Goal: Check status: Verify the current state of an ongoing process or item

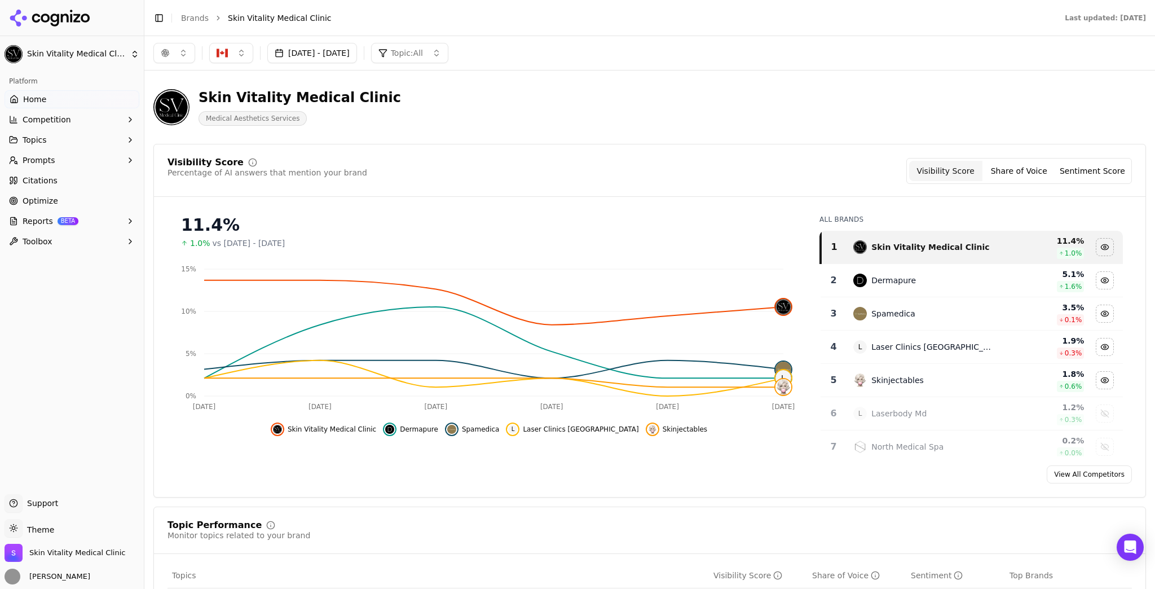
scroll to position [45, 0]
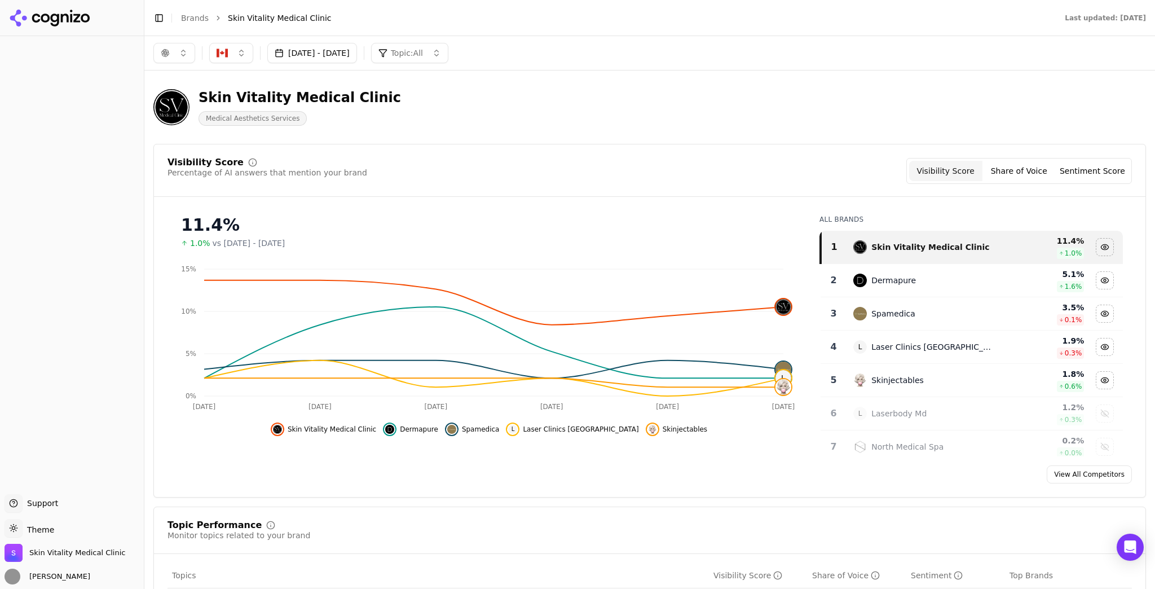
click at [345, 47] on button "[DATE] - [DATE]" at bounding box center [312, 53] width 90 height 20
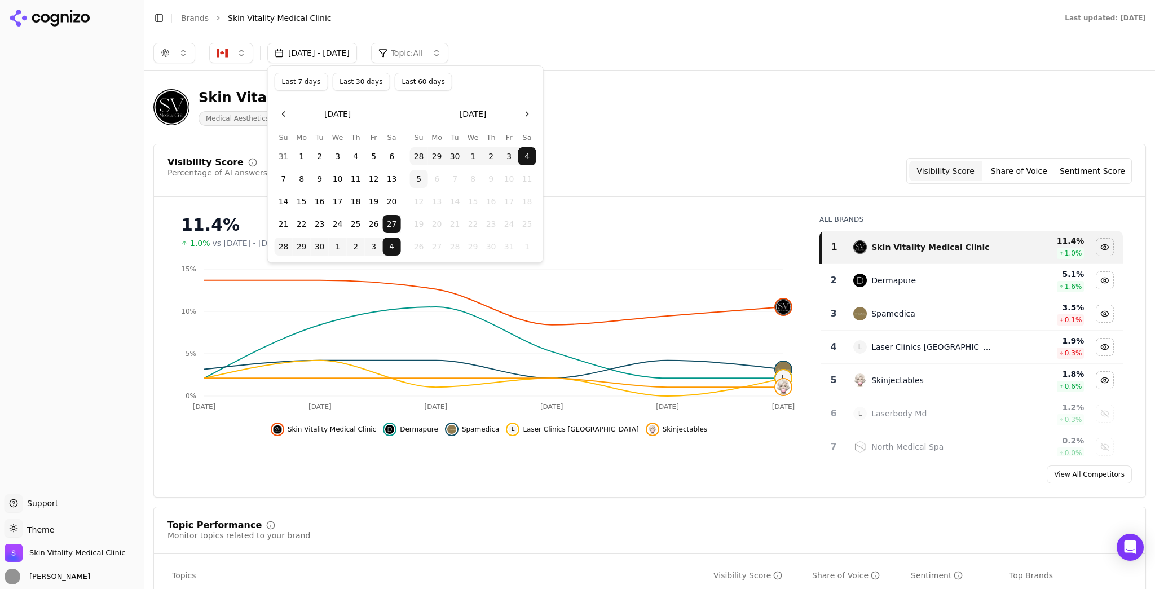
click at [305, 81] on button "Last 7 days" at bounding box center [302, 82] width 54 height 18
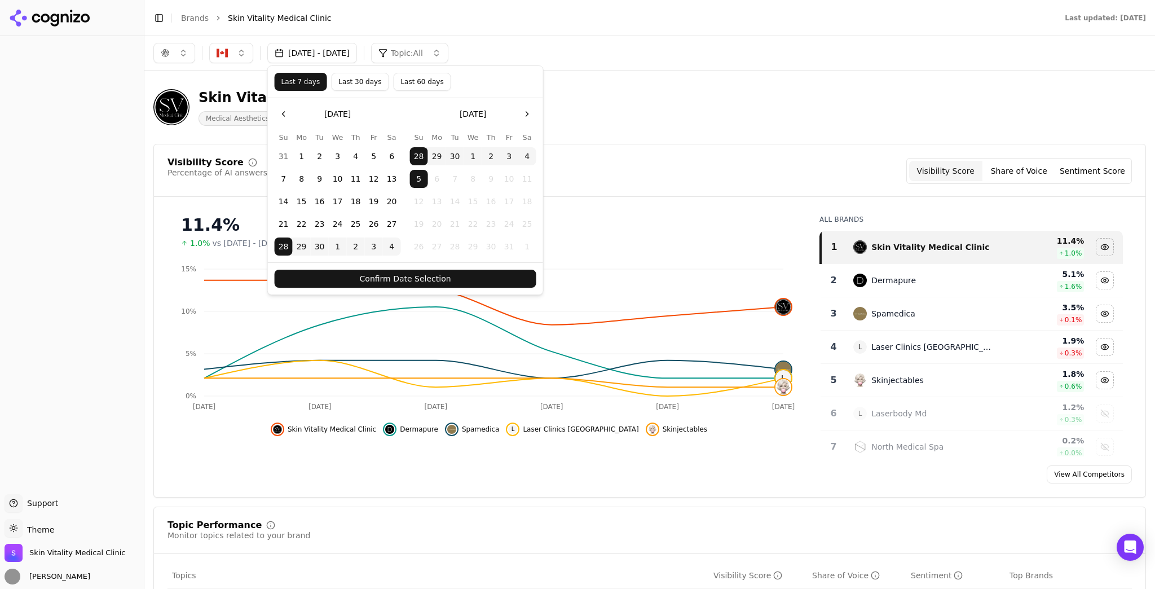
click at [514, 276] on button "Confirm Date Selection" at bounding box center [406, 279] width 262 height 18
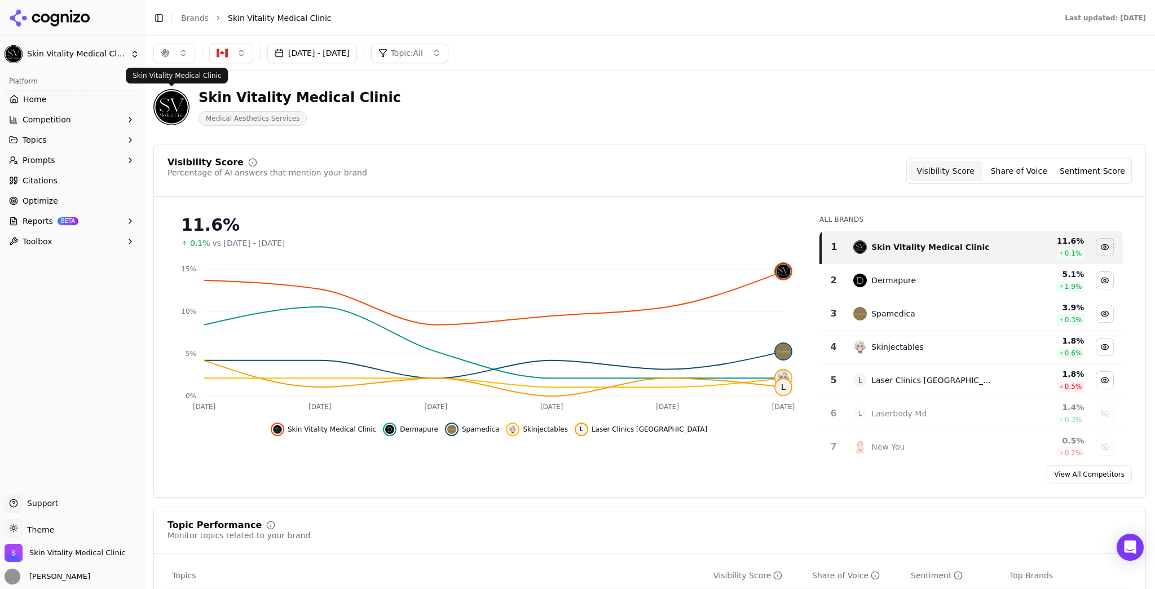
click at [168, 51] on div "button" at bounding box center [165, 53] width 9 height 9
click at [176, 113] on span "Google AI Overviews" at bounding box center [174, 121] width 71 height 23
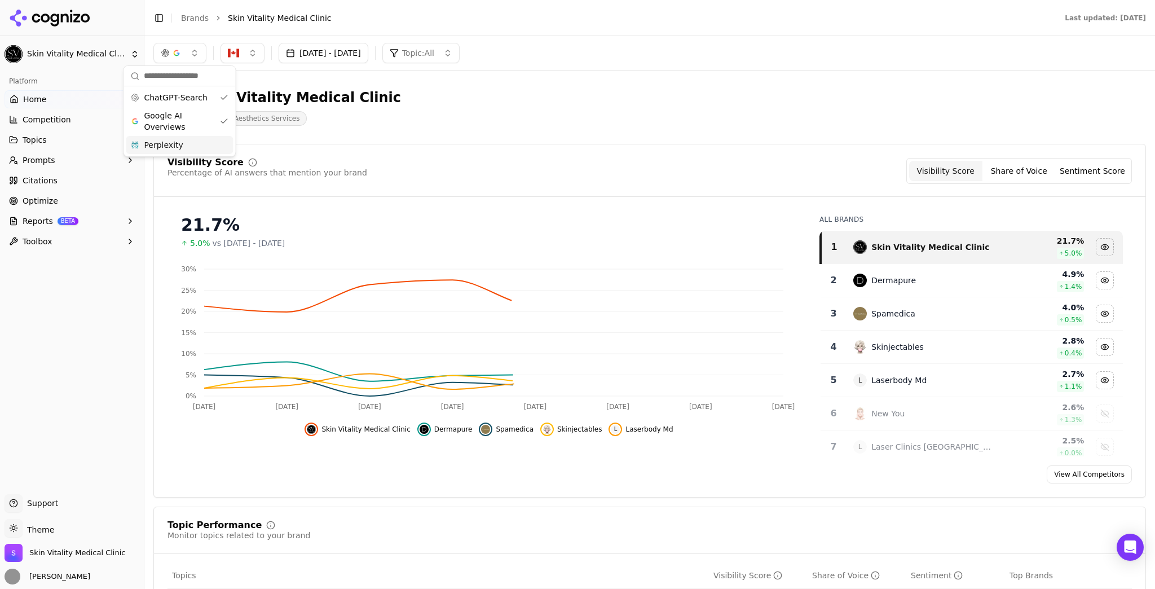
click at [188, 149] on div "Perplexity" at bounding box center [179, 145] width 107 height 18
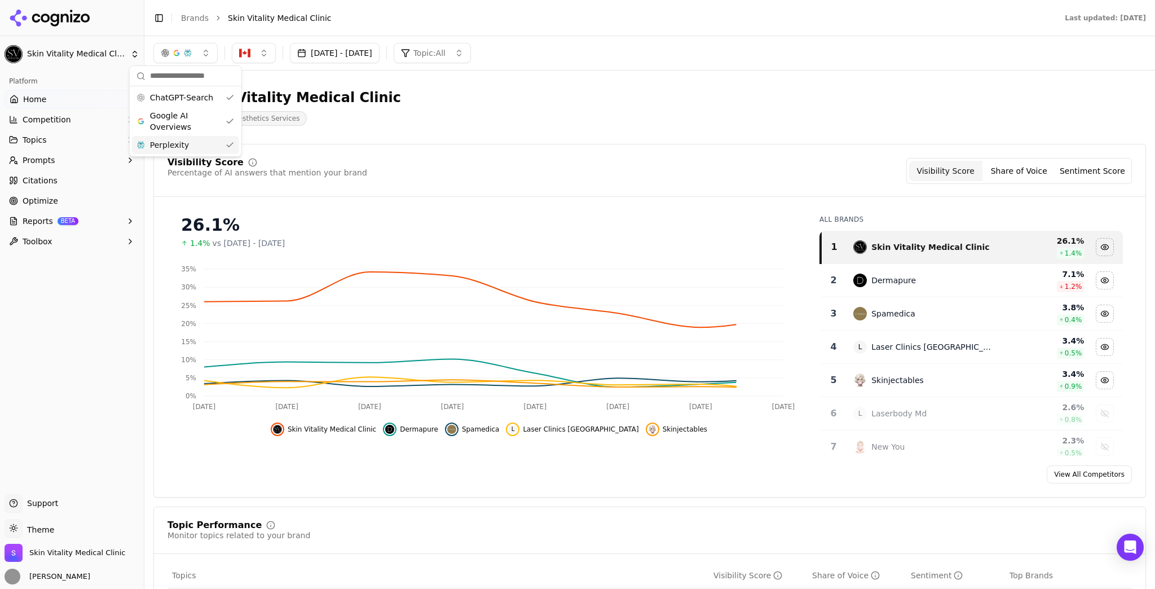
click at [473, 144] on div "Visibility Score Percentage of AI answers that mention your brand Visibility Sc…" at bounding box center [649, 321] width 993 height 354
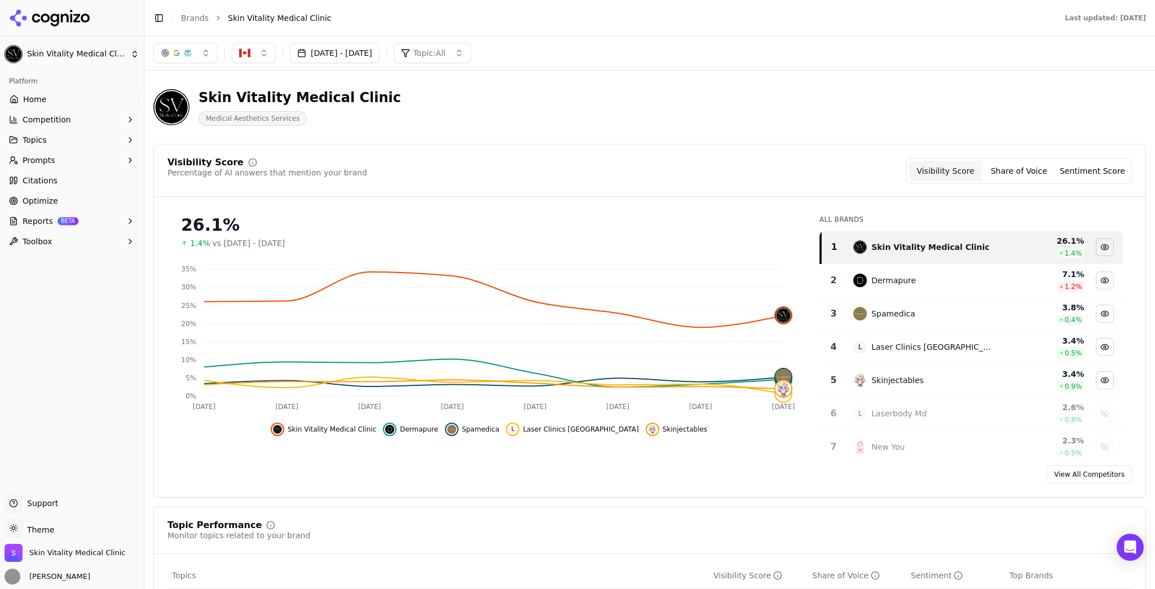
click at [210, 50] on button "button" at bounding box center [185, 53] width 64 height 20
click at [228, 124] on div "Google AI Overviews" at bounding box center [185, 121] width 107 height 29
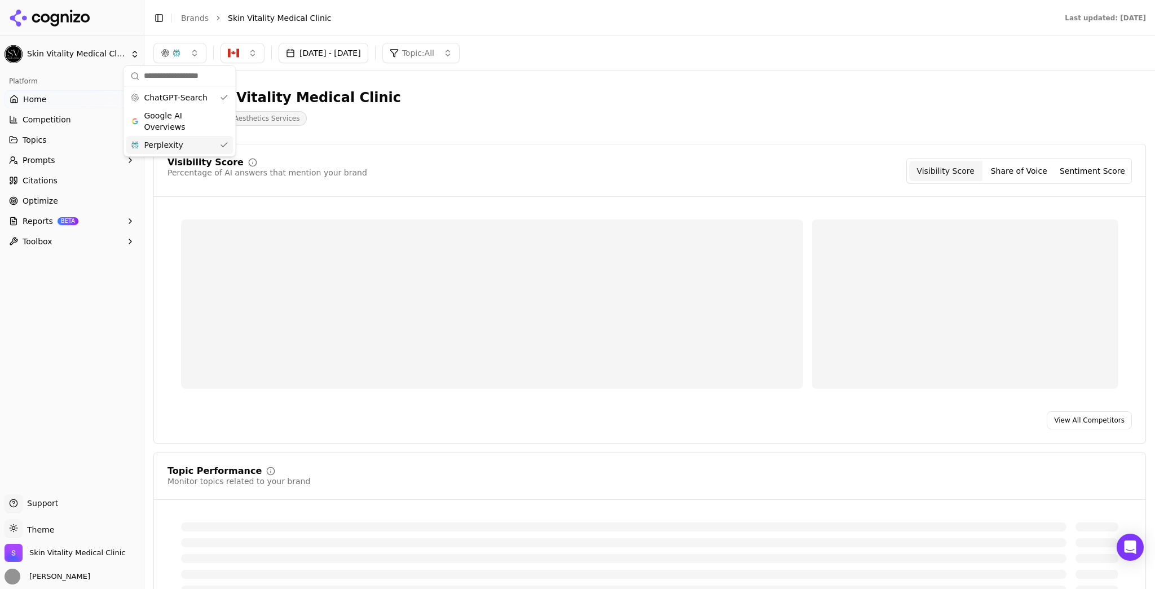
click at [232, 144] on div "Perplexity" at bounding box center [179, 145] width 107 height 18
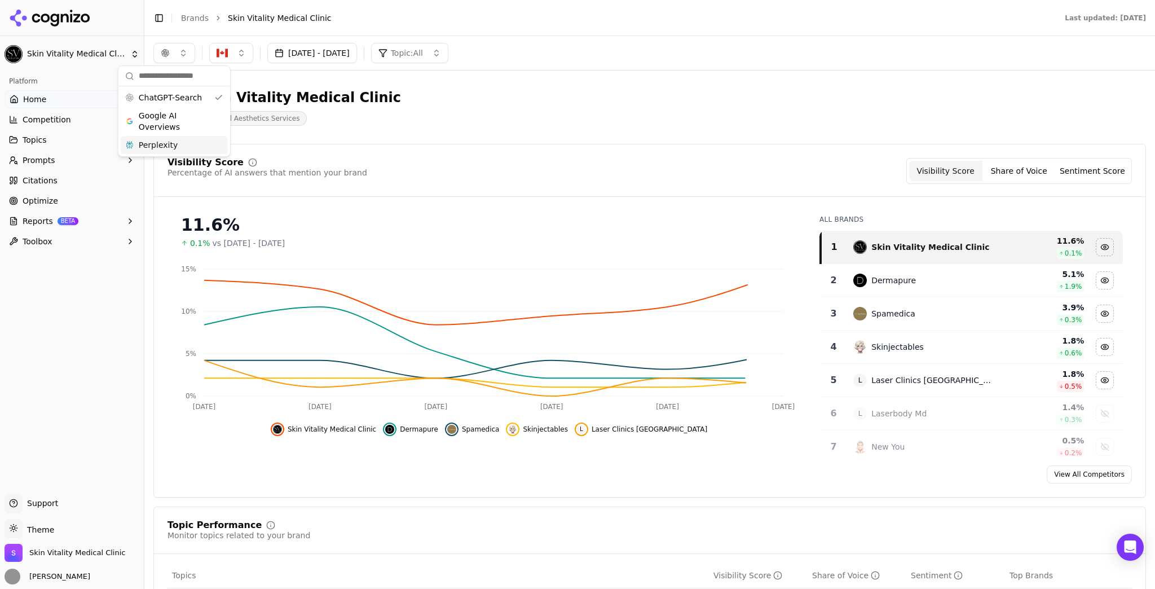
click at [528, 141] on header "Skin Vitality Medical Clinic Medical Aesthetics Services" at bounding box center [649, 112] width 993 height 64
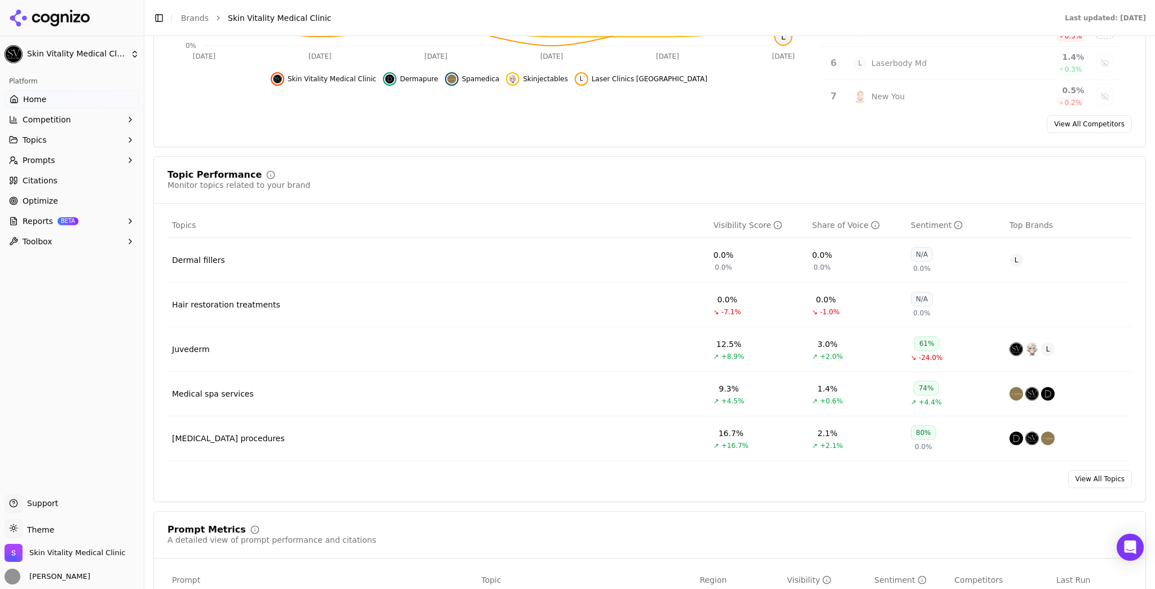
scroll to position [361, 0]
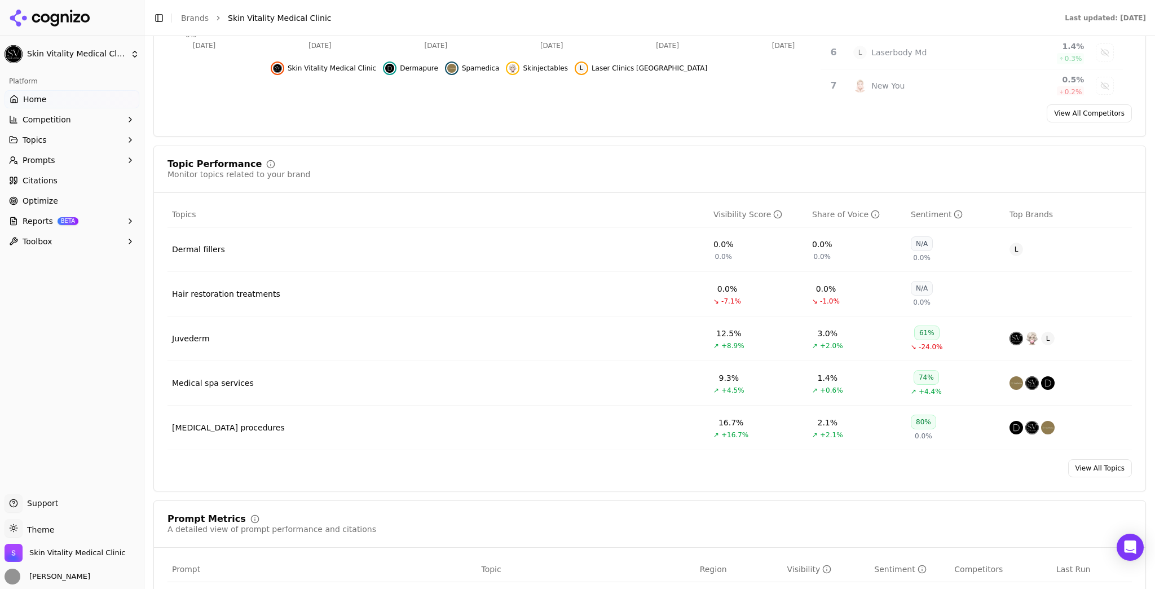
click at [729, 212] on div "Visibility Score" at bounding box center [747, 214] width 69 height 11
click at [89, 157] on button "Prompts" at bounding box center [72, 160] width 135 height 18
click at [84, 185] on link "Active" at bounding box center [72, 178] width 107 height 16
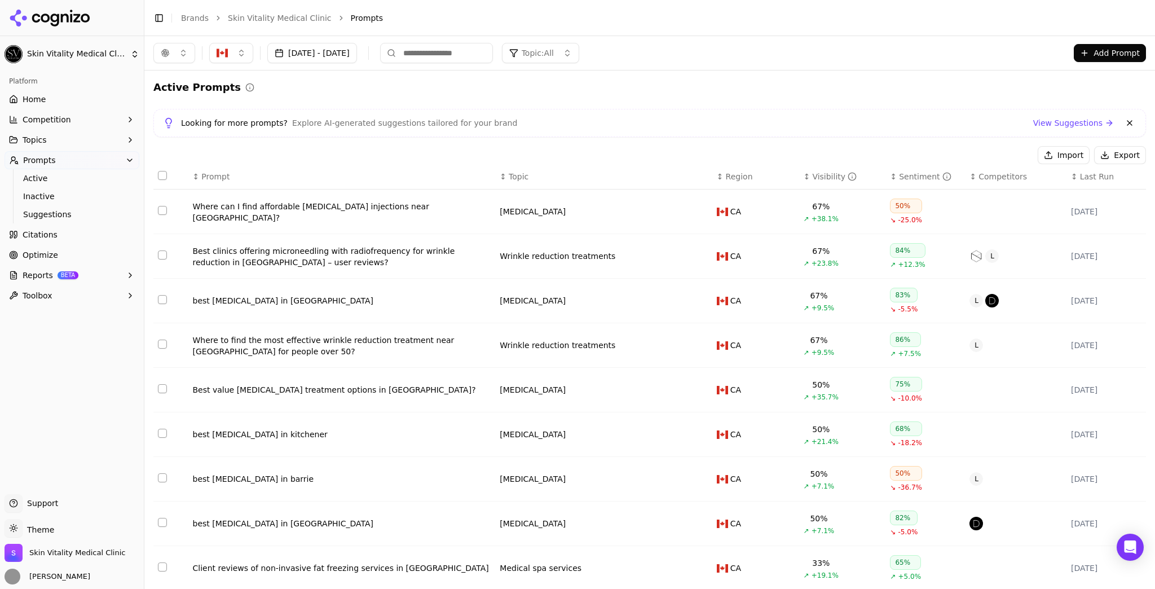
click at [792, 170] on th "↕ Region" at bounding box center [755, 176] width 87 height 25
click at [792, 171] on th "↕ Region" at bounding box center [755, 176] width 87 height 25
click at [814, 176] on div "Visibility" at bounding box center [834, 176] width 45 height 11
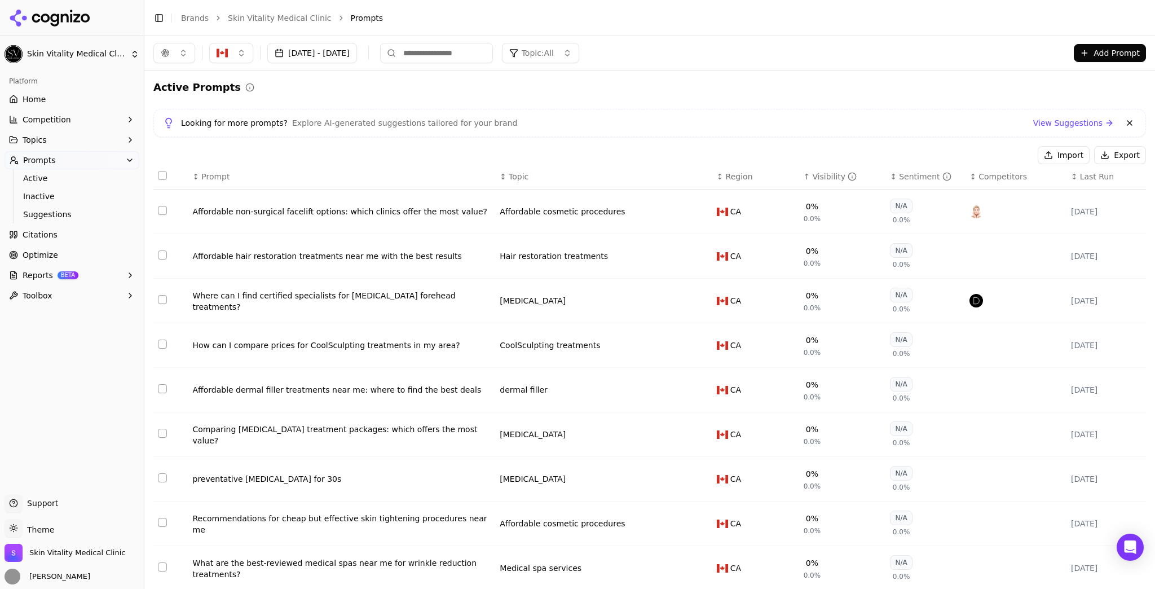
click at [814, 175] on div "Visibility" at bounding box center [834, 176] width 45 height 11
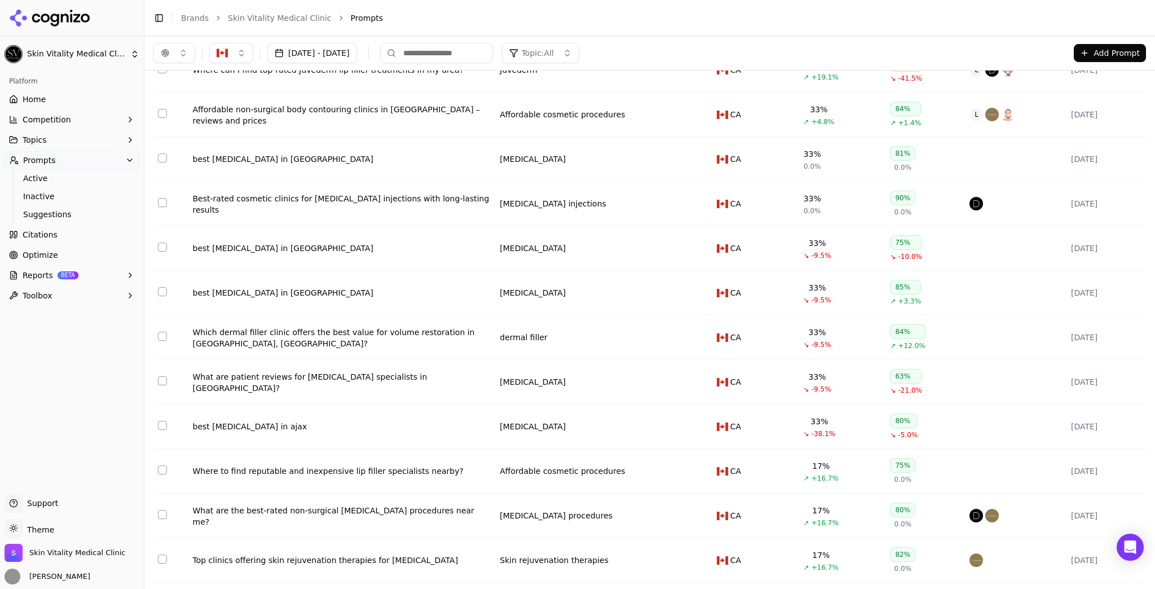
scroll to position [587, 0]
click at [316, 204] on div "Best-rated cosmetic clinics for [MEDICAL_DATA] injections with long-lasting res…" at bounding box center [342, 204] width 298 height 23
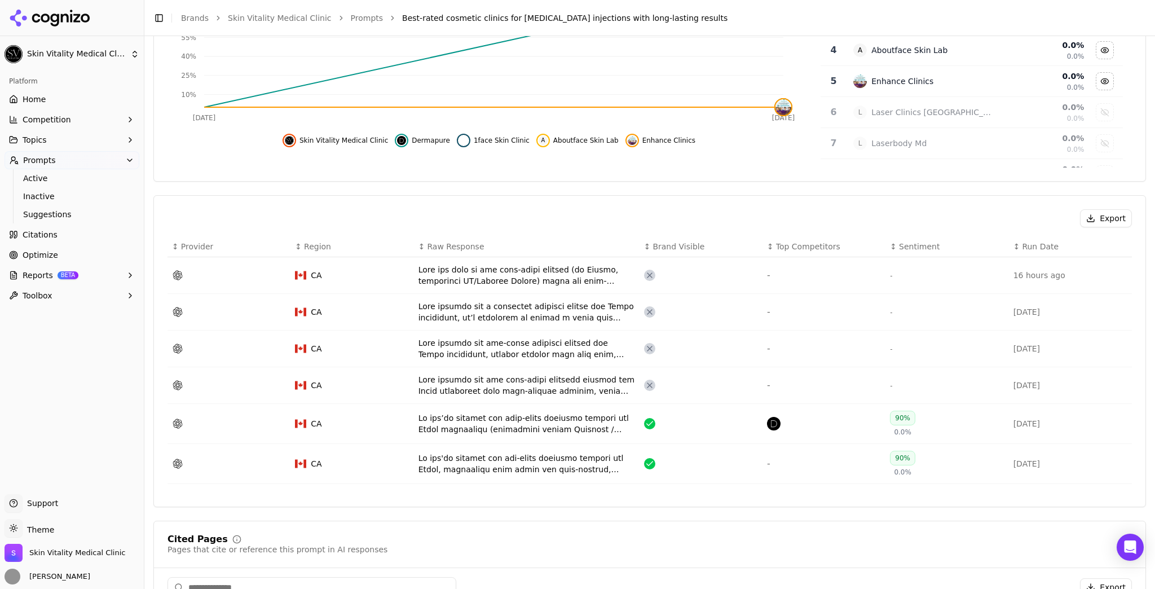
scroll to position [271, 0]
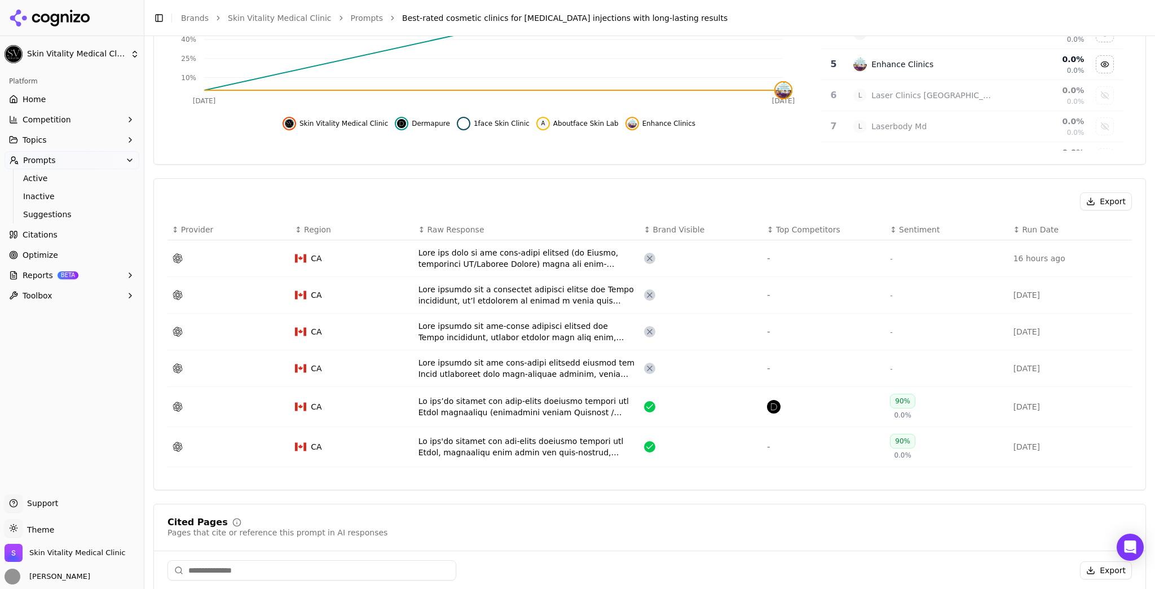
click at [460, 399] on div "Data table" at bounding box center [527, 406] width 217 height 23
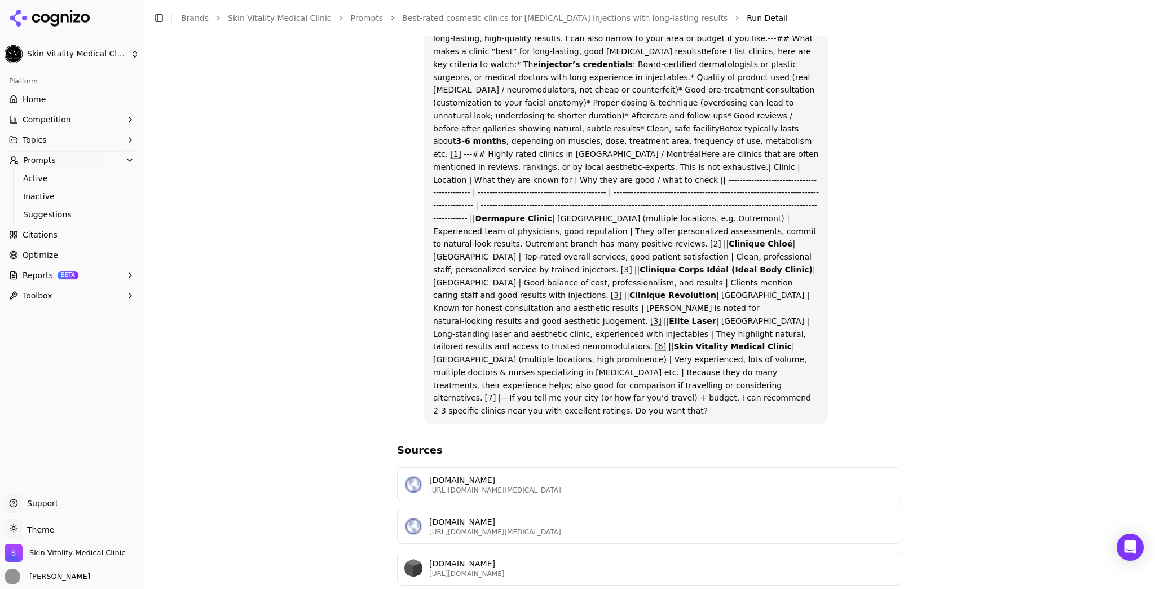
scroll to position [90, 0]
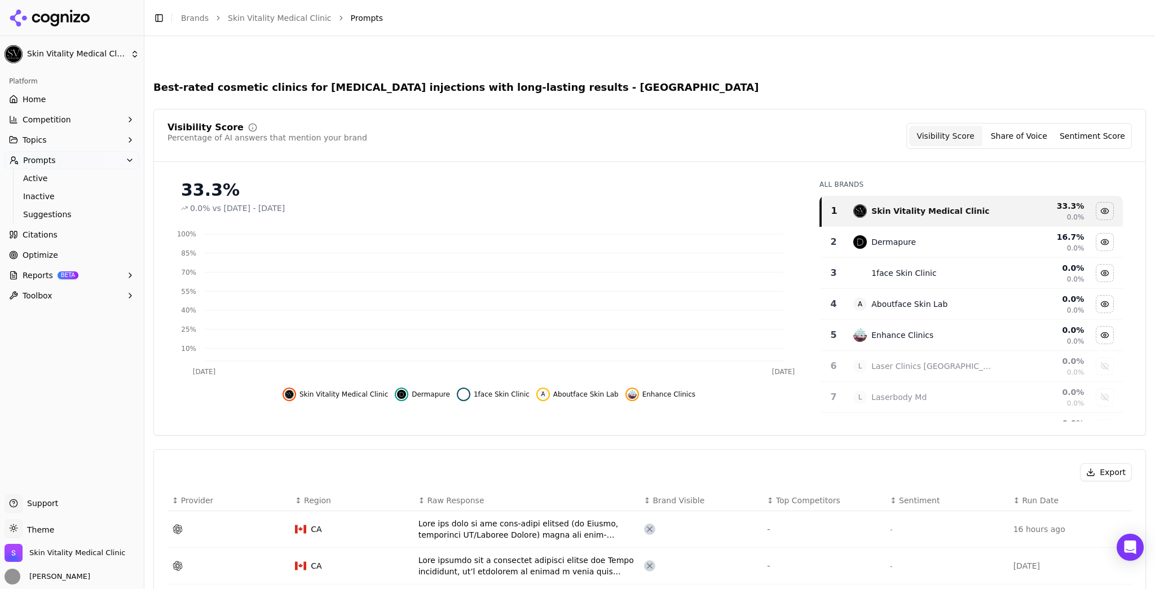
scroll to position [305, 0]
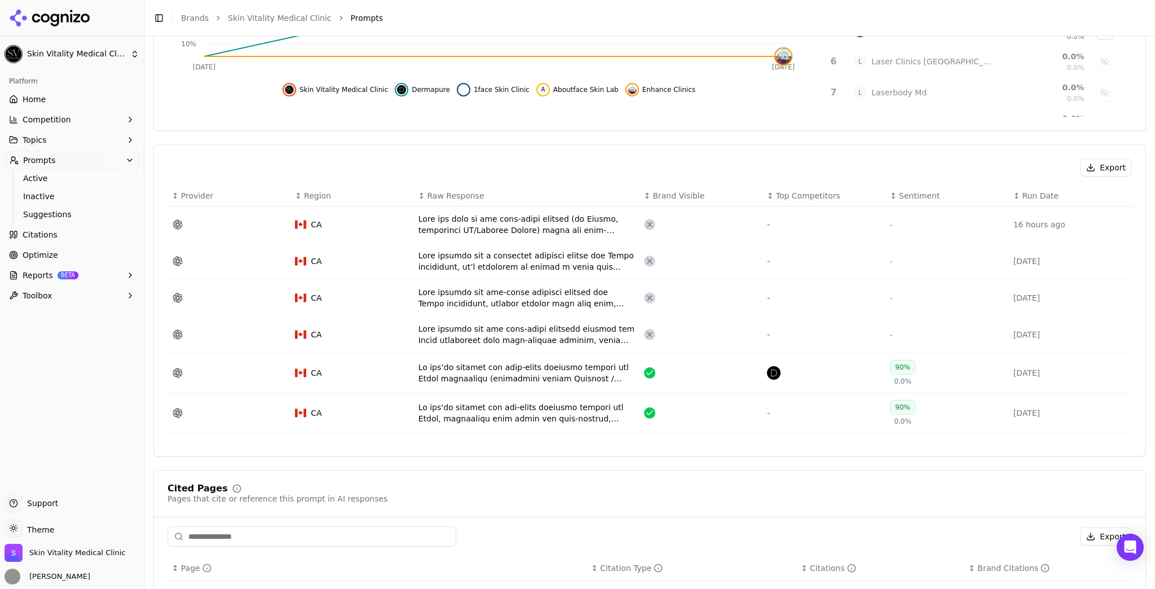
click at [553, 417] on div "Data table" at bounding box center [527, 413] width 217 height 23
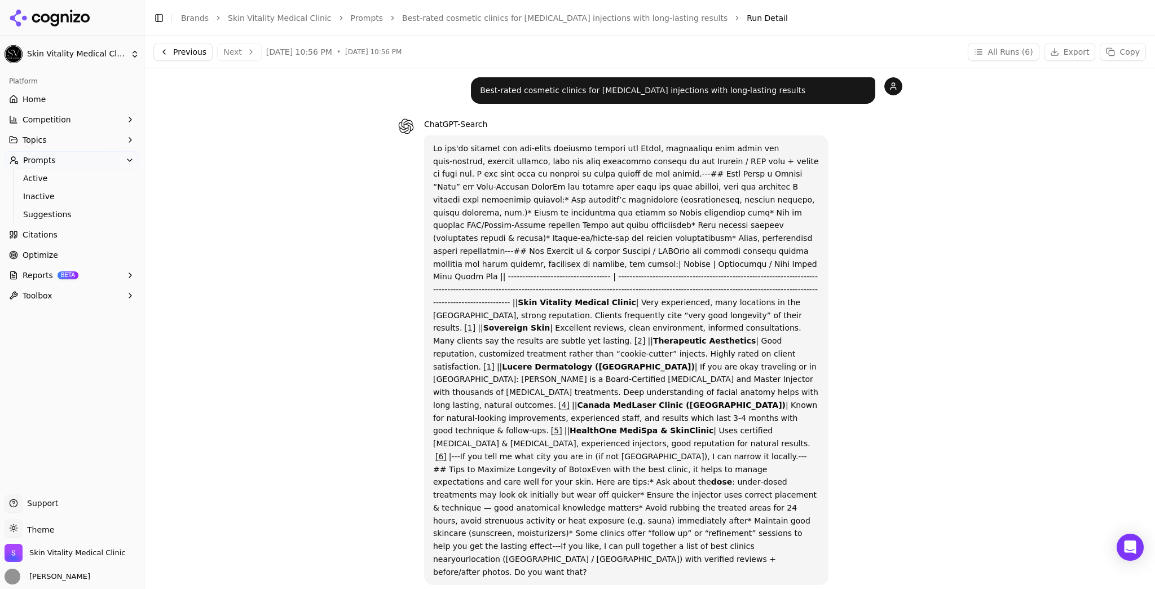
click at [29, 102] on span "Home" at bounding box center [34, 99] width 23 height 11
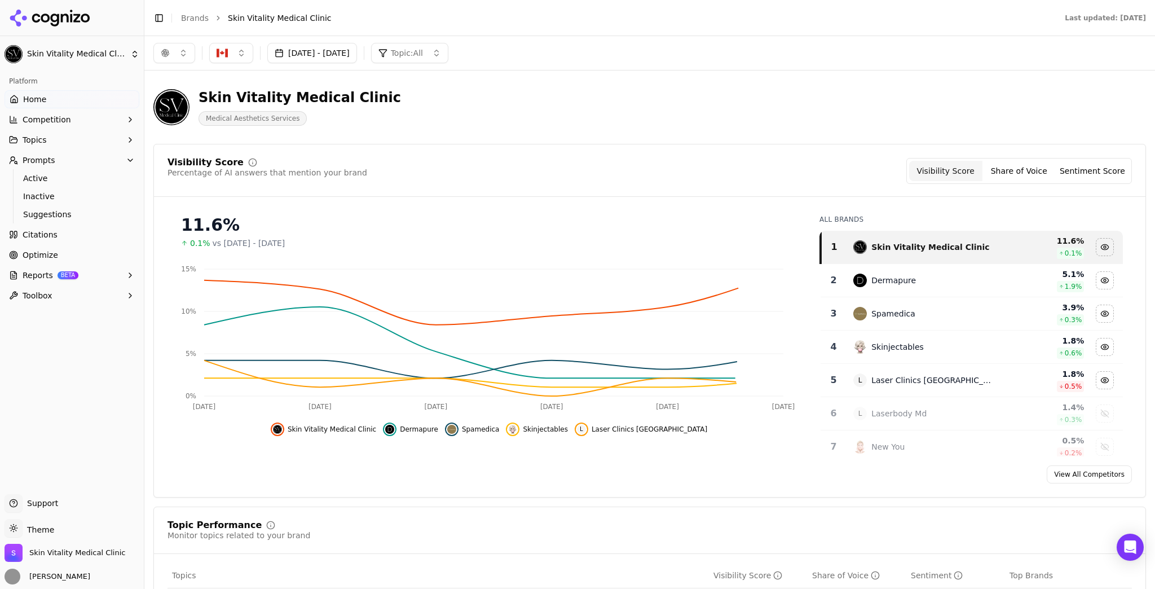
click at [1085, 159] on div "Visibility Score Share of Voice Sentiment Score" at bounding box center [1019, 171] width 226 height 26
click at [1086, 169] on button "Sentiment Score" at bounding box center [1092, 171] width 73 height 20
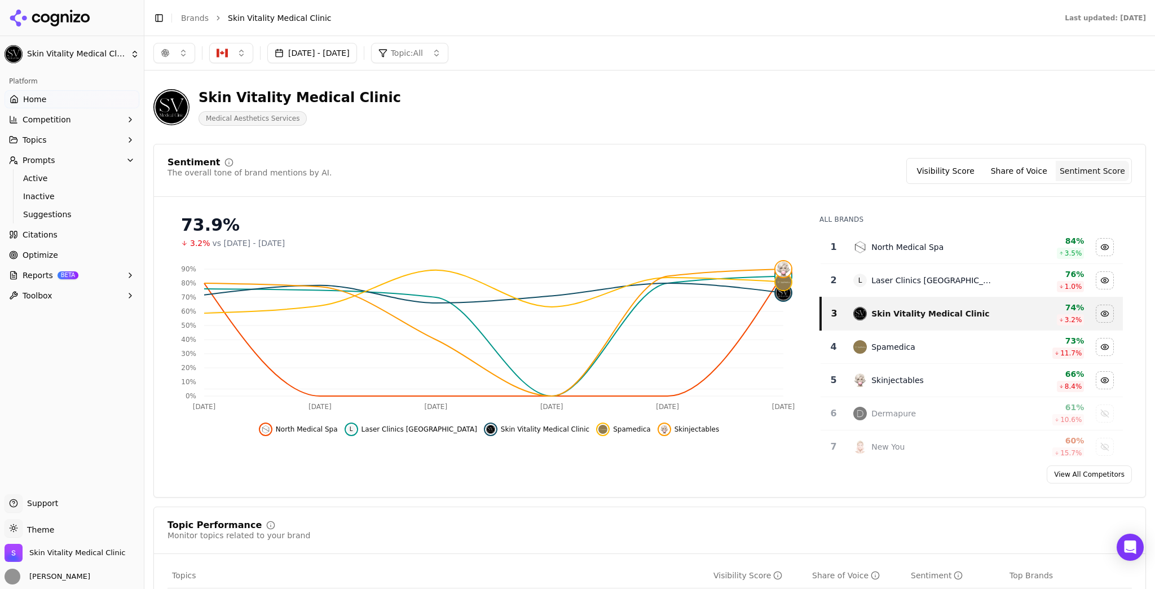
drag, startPoint x: 978, startPoint y: 171, endPoint x: 928, endPoint y: 165, distance: 50.7
click at [978, 171] on button "Visibility Score" at bounding box center [945, 171] width 73 height 20
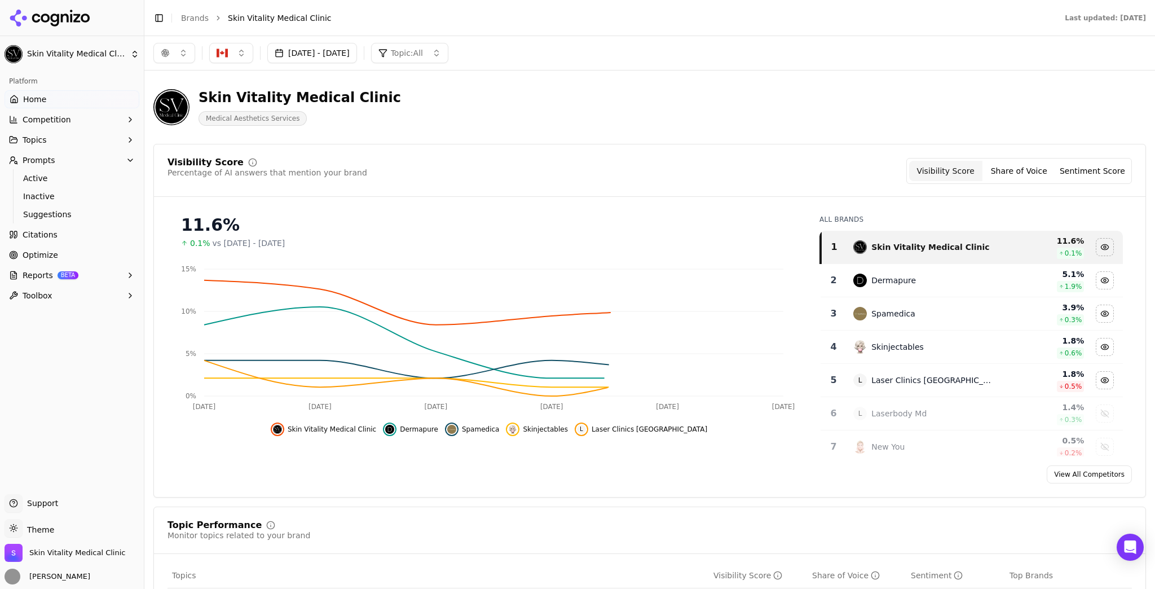
click at [189, 57] on button "button" at bounding box center [174, 53] width 42 height 20
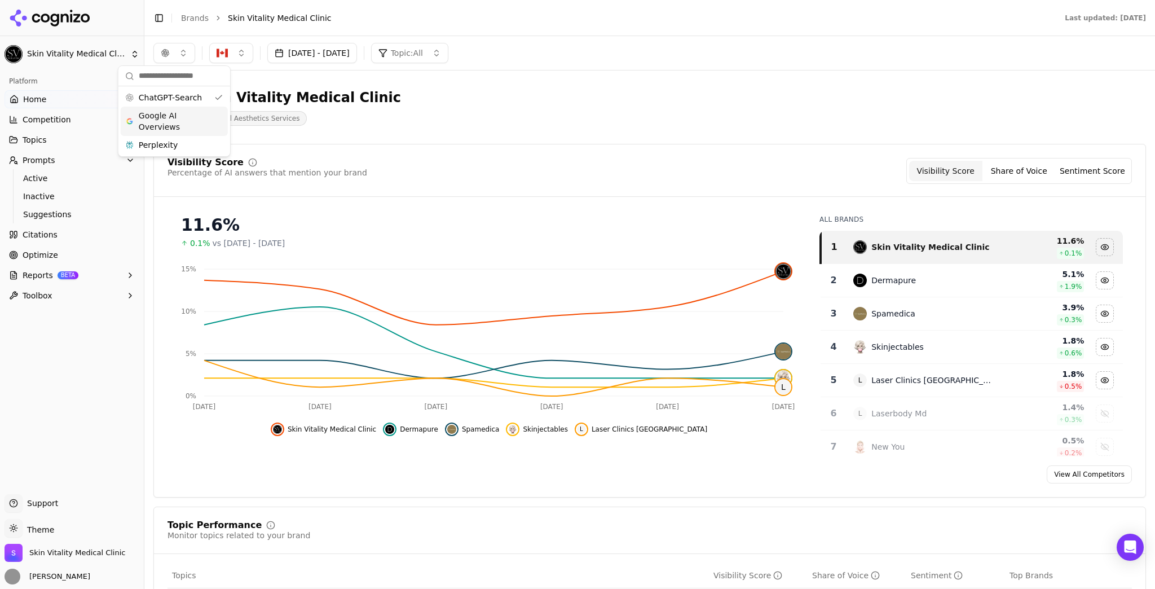
click at [187, 117] on span "Google AI Overviews" at bounding box center [174, 121] width 71 height 23
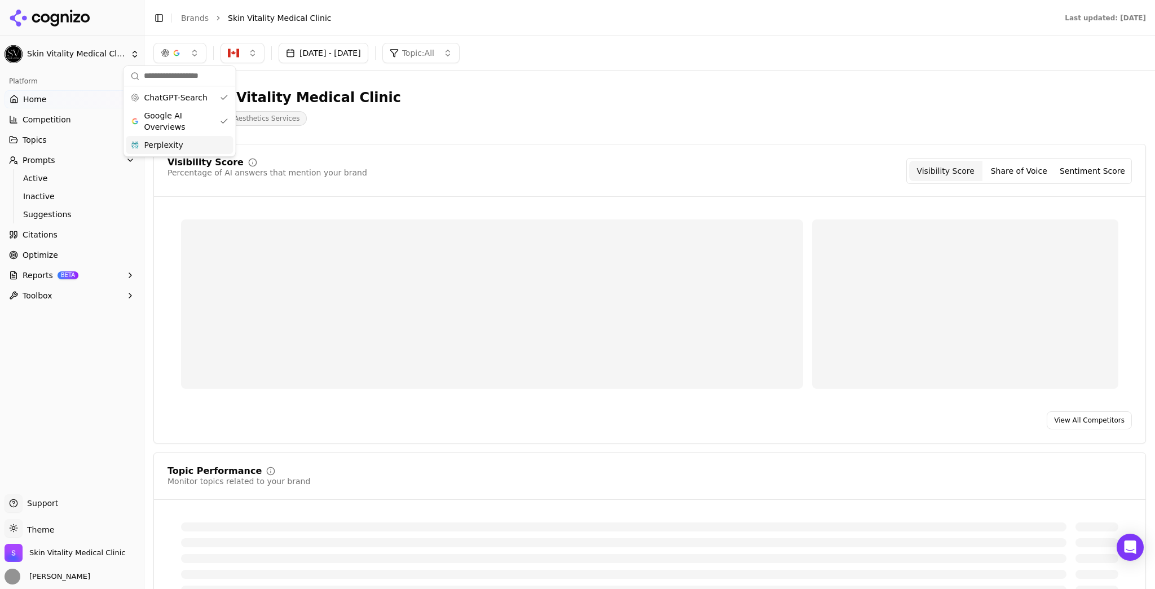
click at [191, 144] on div "Perplexity" at bounding box center [179, 145] width 107 height 18
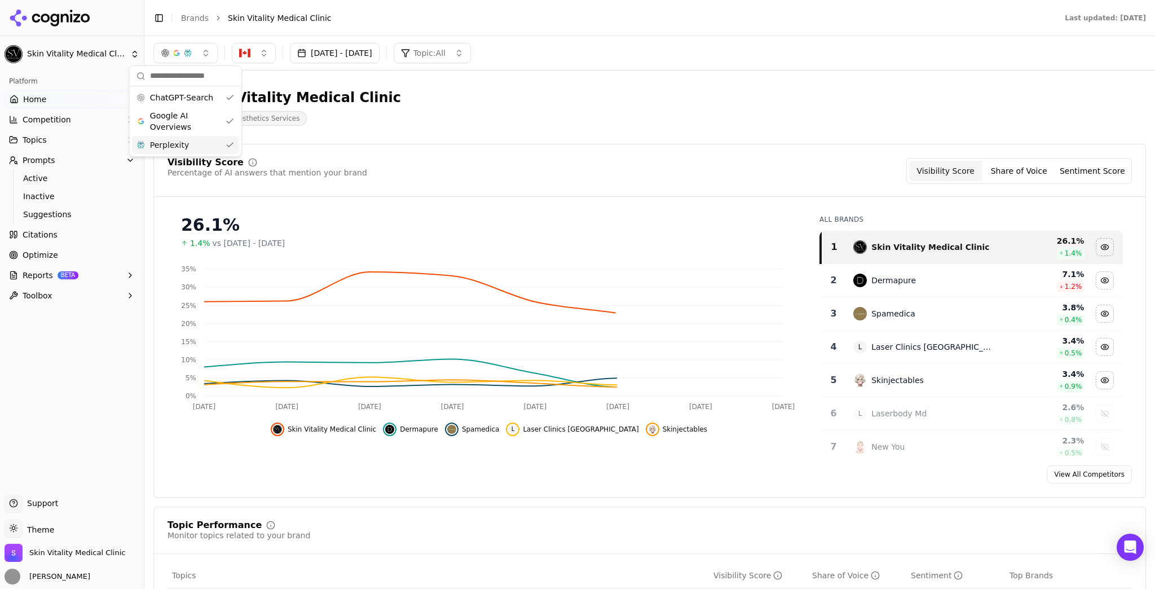
click at [553, 113] on div "Skin Vitality Medical Clinic Medical Aesthetics Services" at bounding box center [405, 107] width 505 height 37
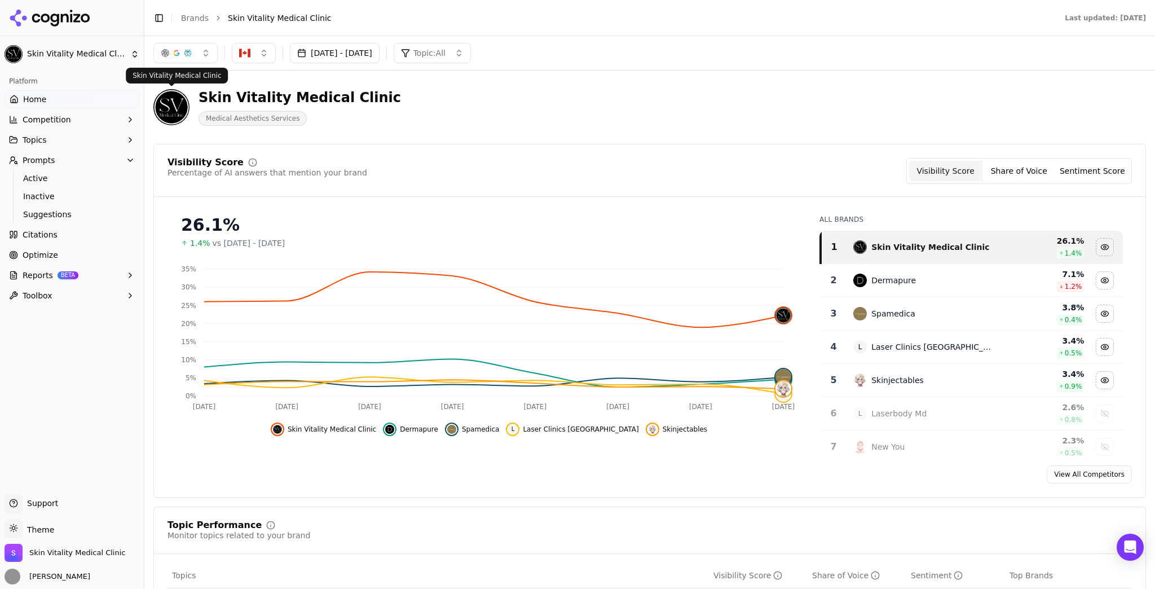
click at [350, 142] on header "Skin Vitality Medical Clinic Medical Aesthetics Services" at bounding box center [649, 112] width 993 height 64
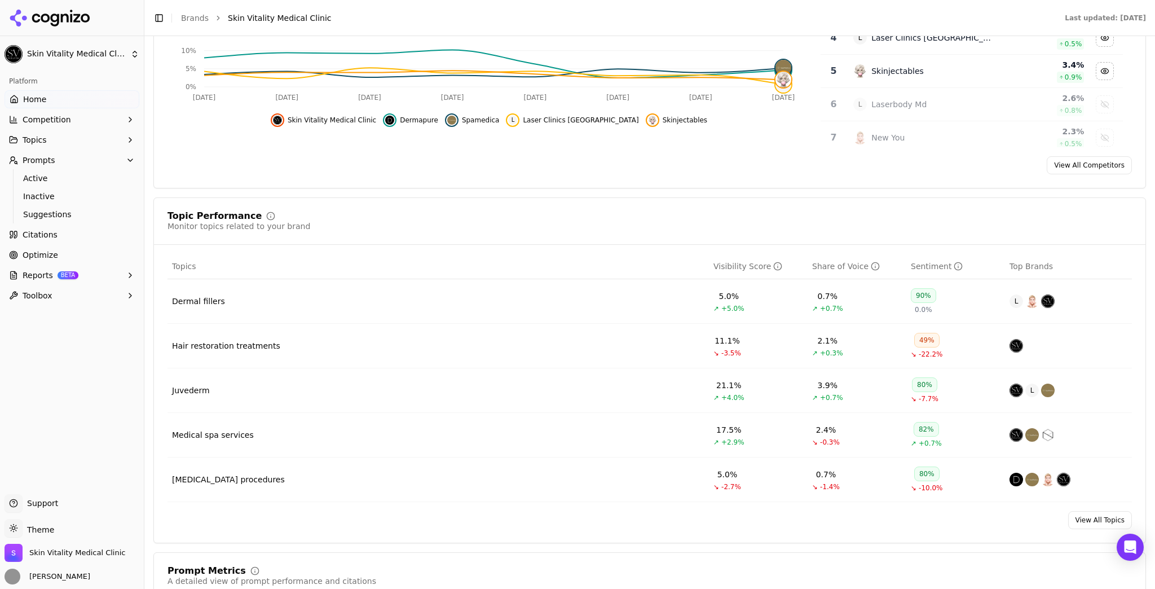
scroll to position [406, 0]
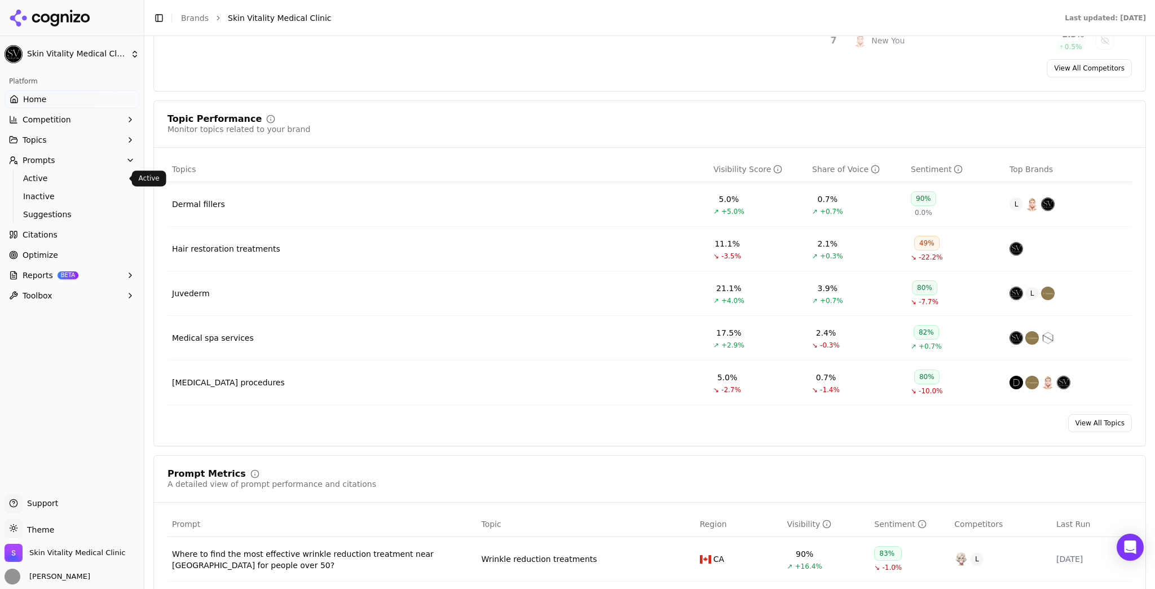
click at [37, 181] on span "Active" at bounding box center [72, 178] width 98 height 11
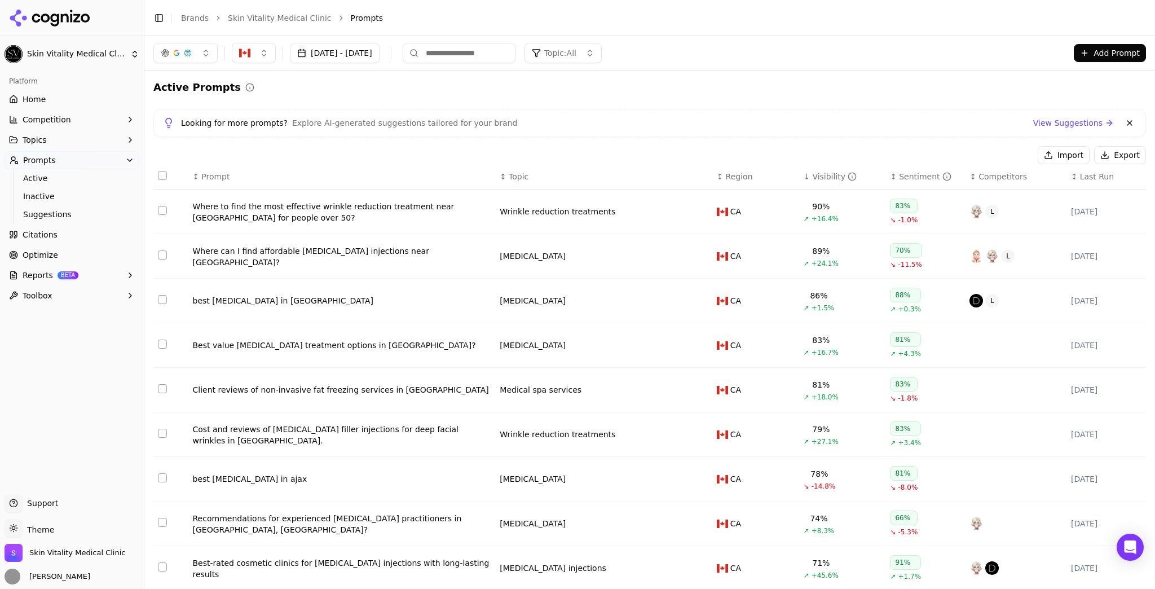
click at [812, 171] on div "Visibility" at bounding box center [834, 176] width 45 height 11
click at [812, 177] on div "Visibility" at bounding box center [834, 176] width 45 height 11
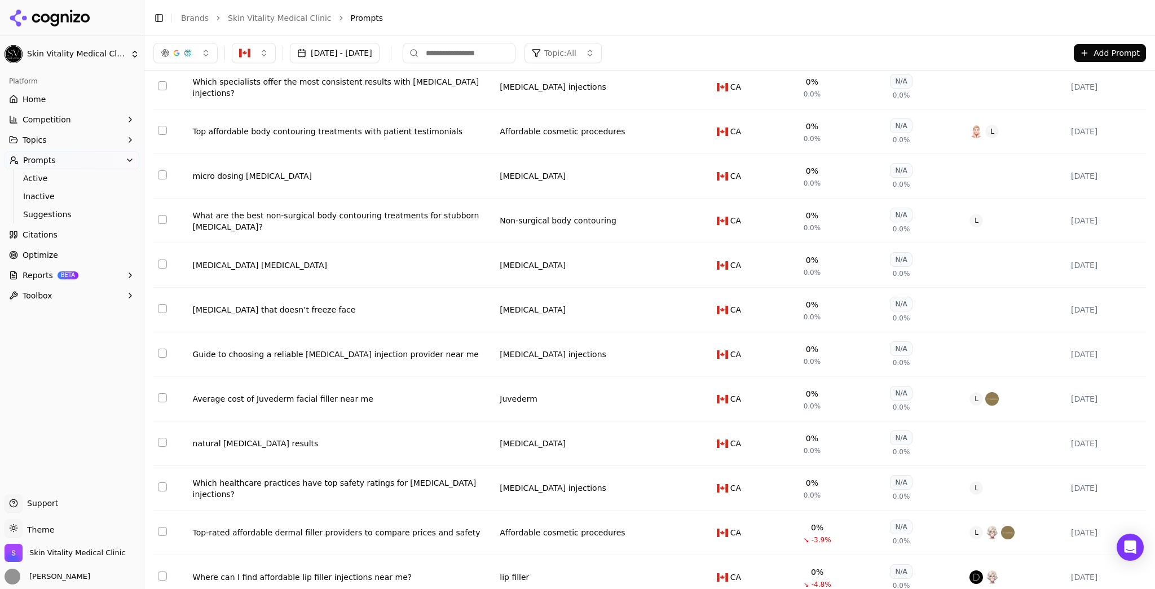
scroll to position [361, 0]
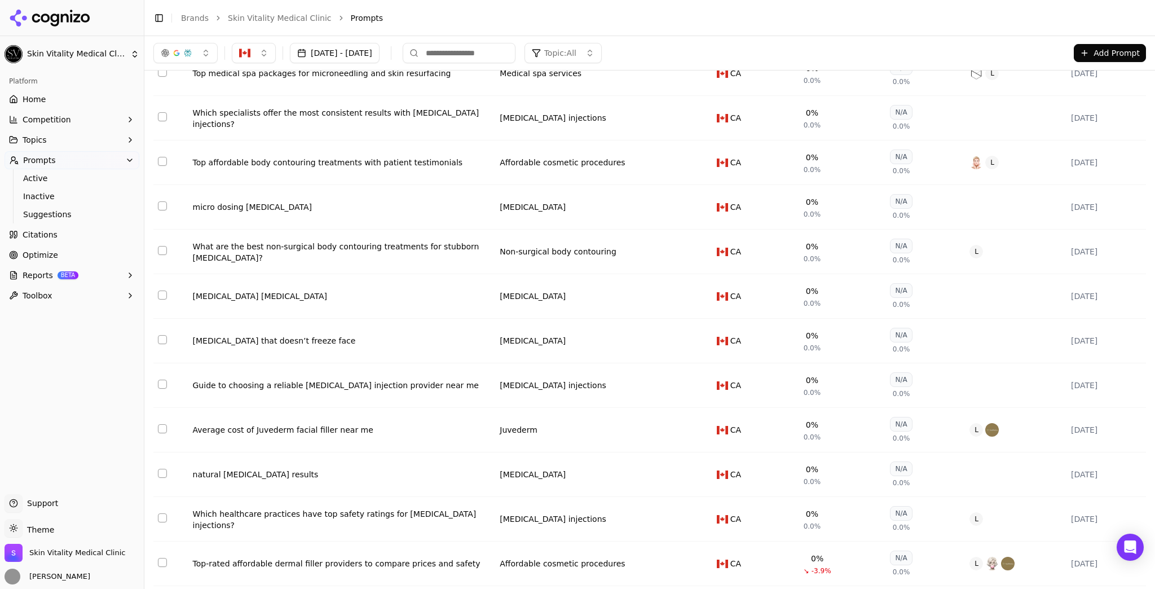
click at [241, 296] on div "[MEDICAL_DATA] [MEDICAL_DATA]" at bounding box center [342, 295] width 298 height 11
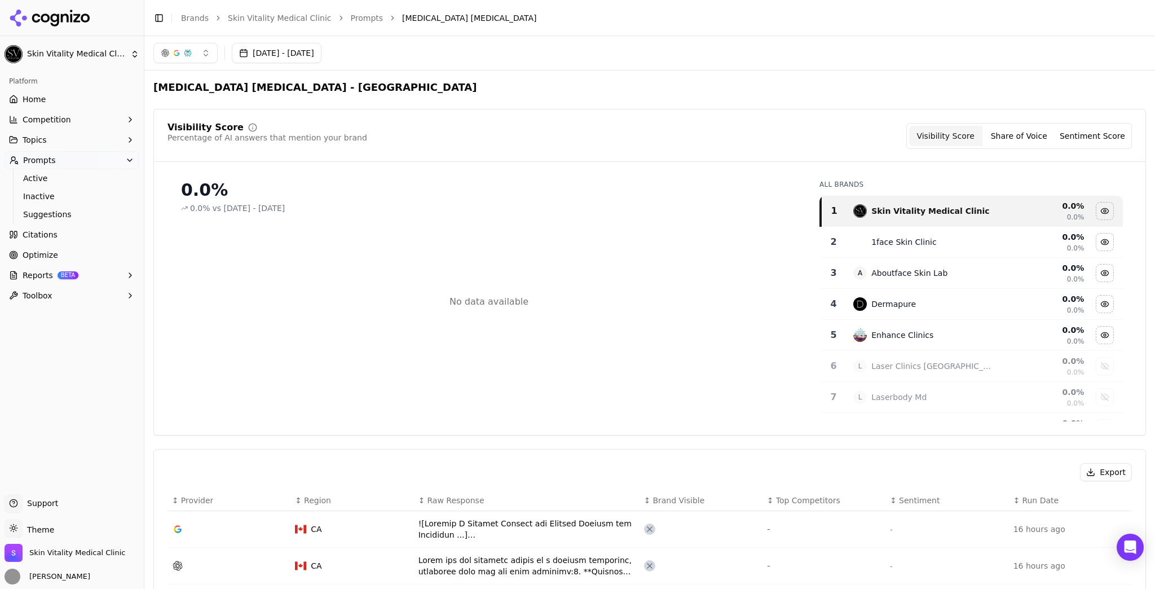
click at [206, 54] on button "button" at bounding box center [185, 53] width 64 height 20
click at [180, 98] on span "ChatGPT-Search" at bounding box center [181, 97] width 63 height 11
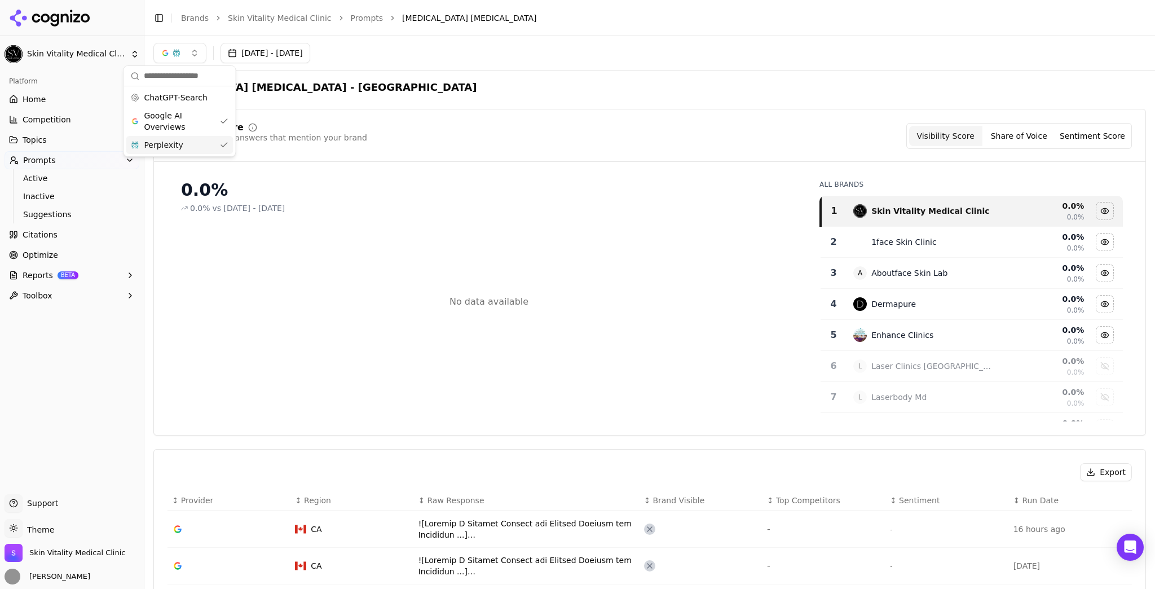
click at [189, 147] on div "Perplexity" at bounding box center [179, 145] width 107 height 18
click at [202, 100] on div "ChatGPT-Search" at bounding box center [174, 98] width 107 height 18
click at [201, 147] on div "Perplexity" at bounding box center [179, 145] width 107 height 18
click at [354, 17] on link "Prompts" at bounding box center [367, 17] width 33 height 11
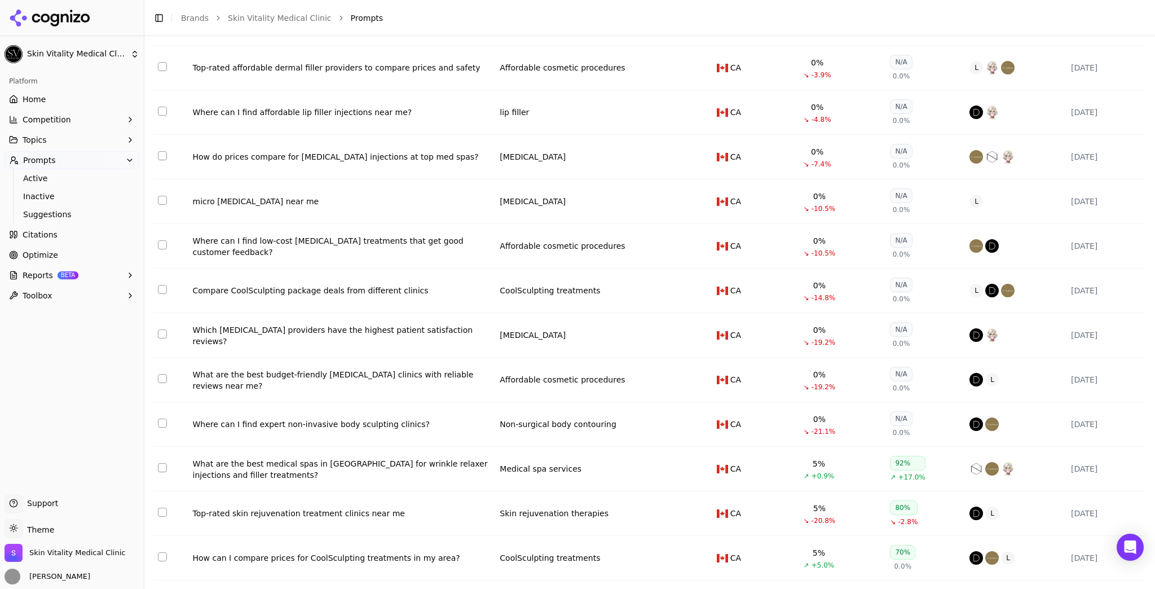
scroll to position [857, 0]
click at [469, 278] on td "Compare CoolSculpting package deals from different clinics" at bounding box center [341, 290] width 307 height 45
click at [417, 284] on td "Compare CoolSculpting package deals from different clinics" at bounding box center [341, 290] width 307 height 45
click at [402, 292] on div "Compare CoolSculpting package deals from different clinics" at bounding box center [342, 289] width 298 height 11
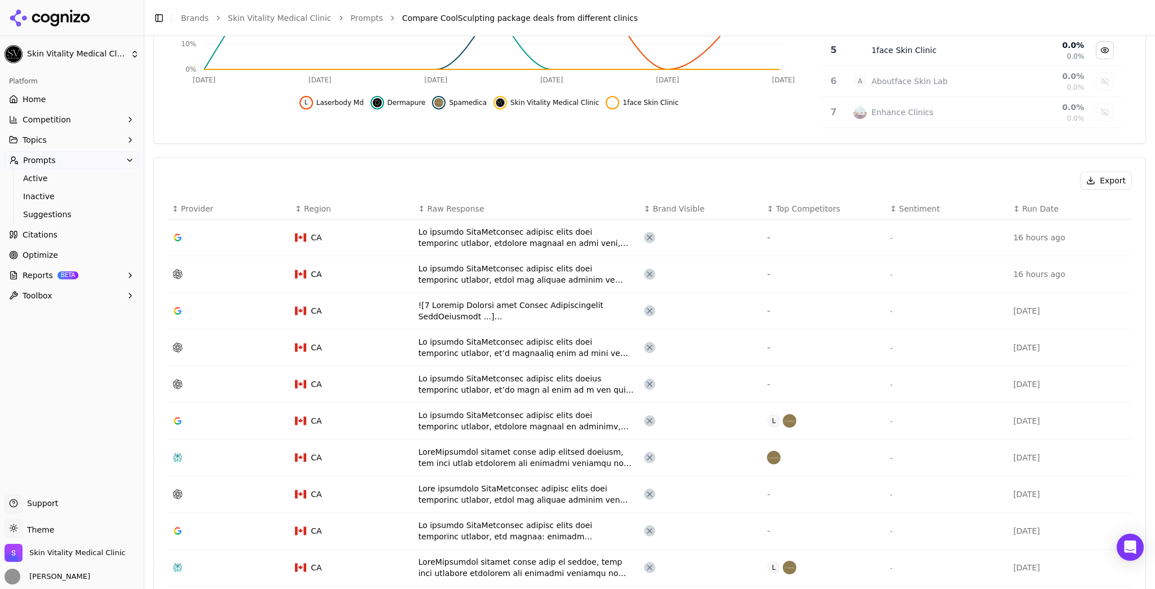
scroll to position [316, 0]
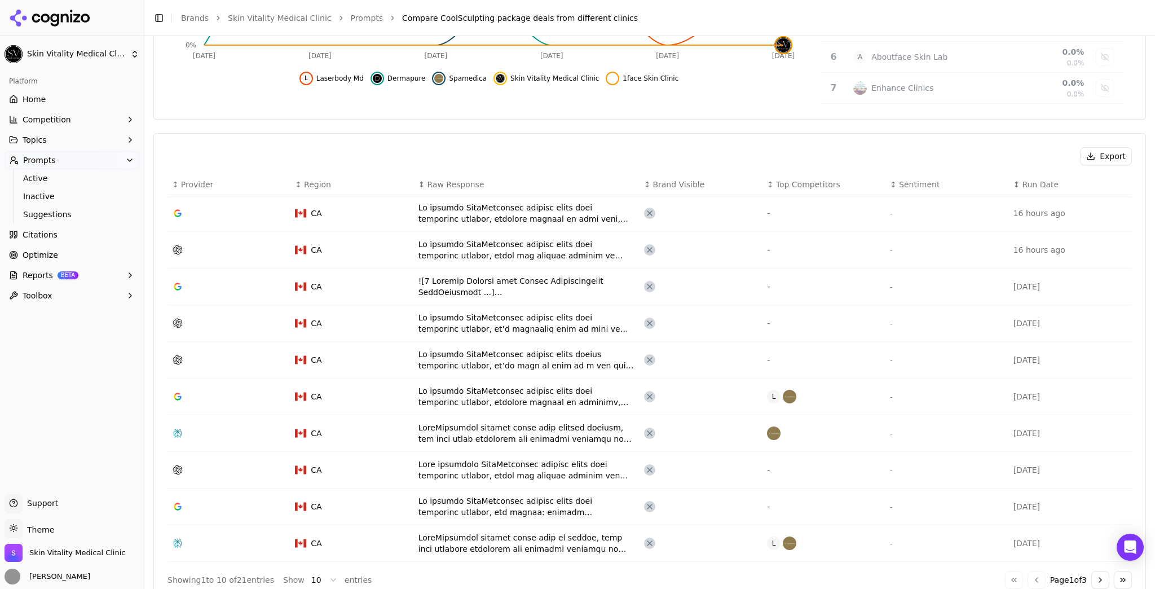
click at [507, 388] on div "Data table" at bounding box center [527, 396] width 217 height 23
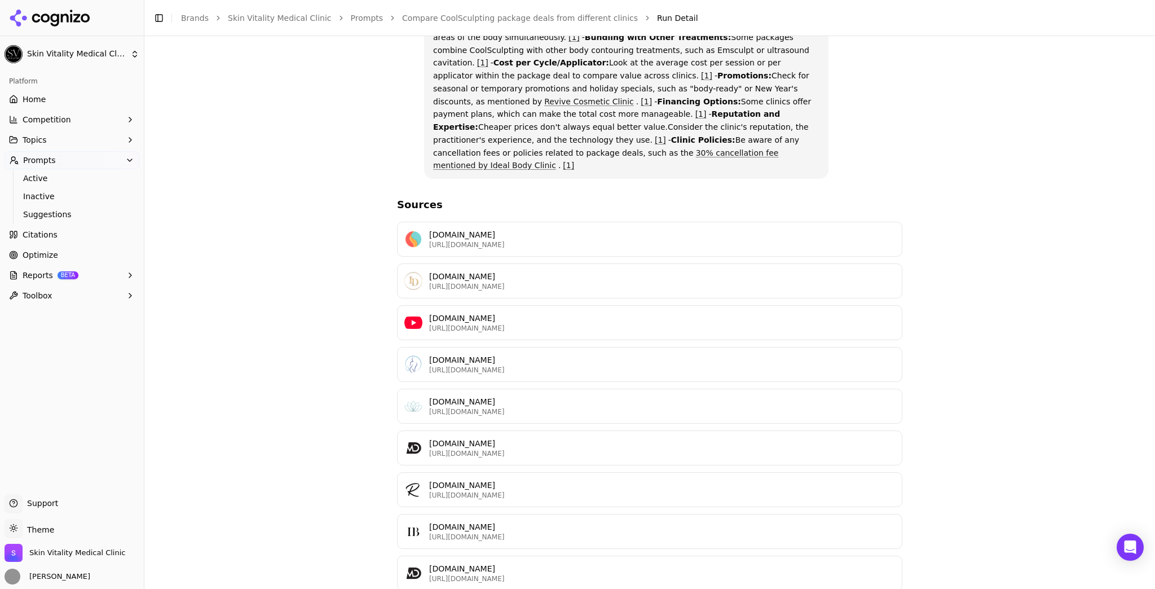
scroll to position [271, 0]
